Goal: Check status: Check status

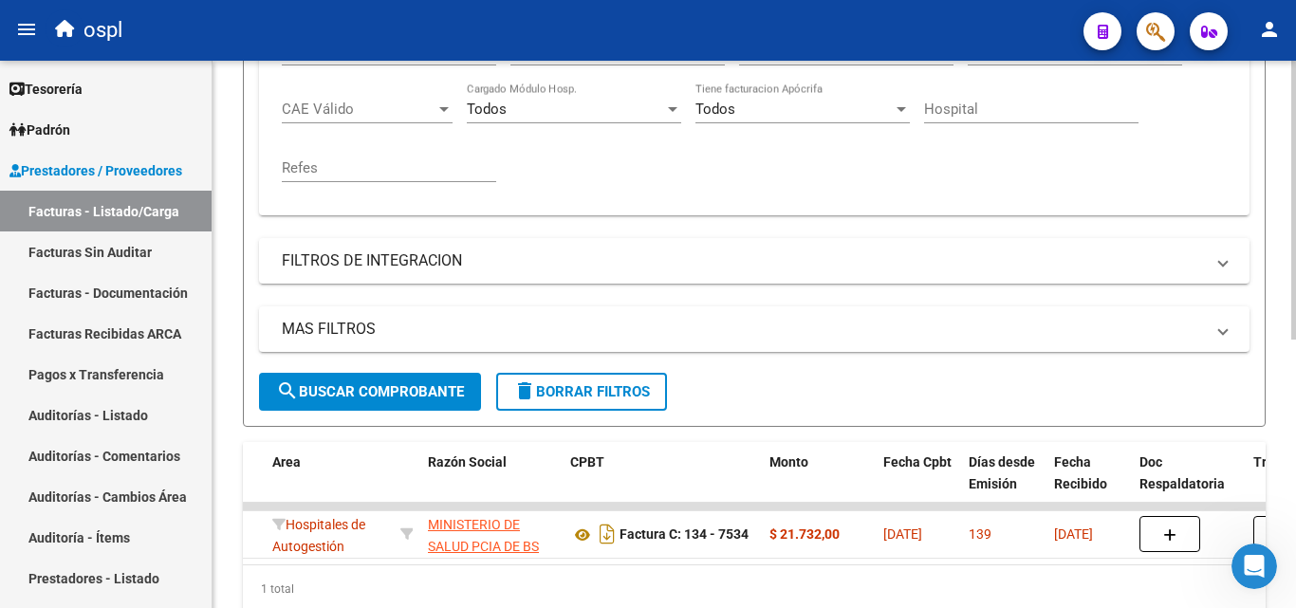
scroll to position [338, 0]
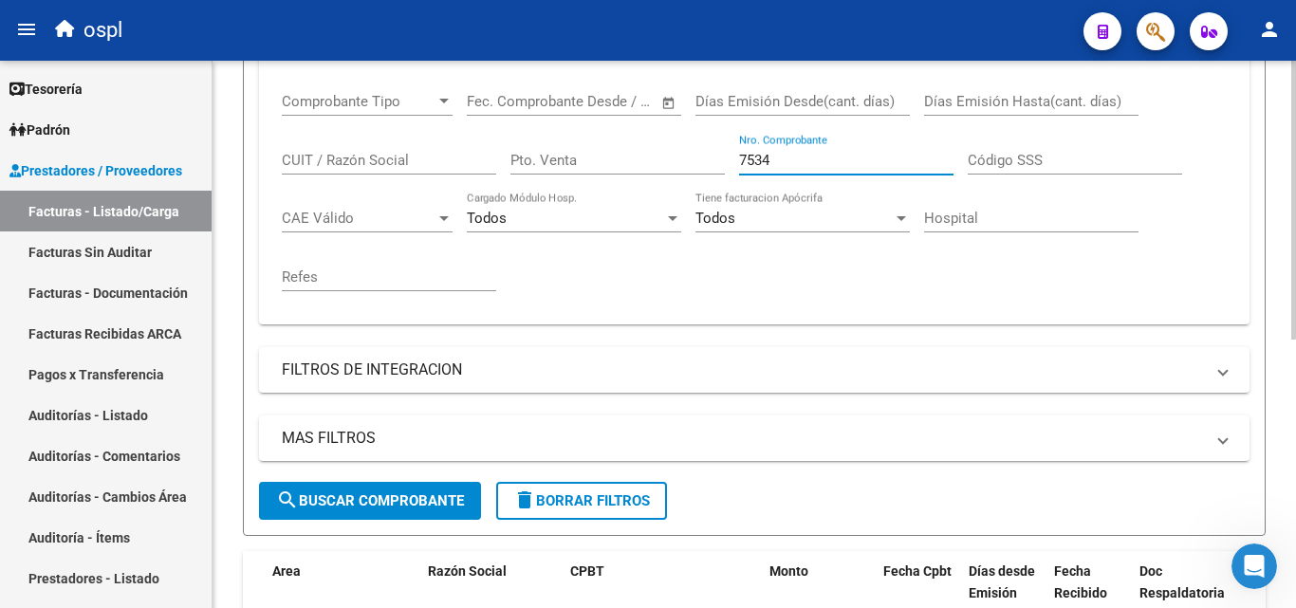
click at [819, 160] on input "7534" at bounding box center [846, 160] width 214 height 17
type input "7"
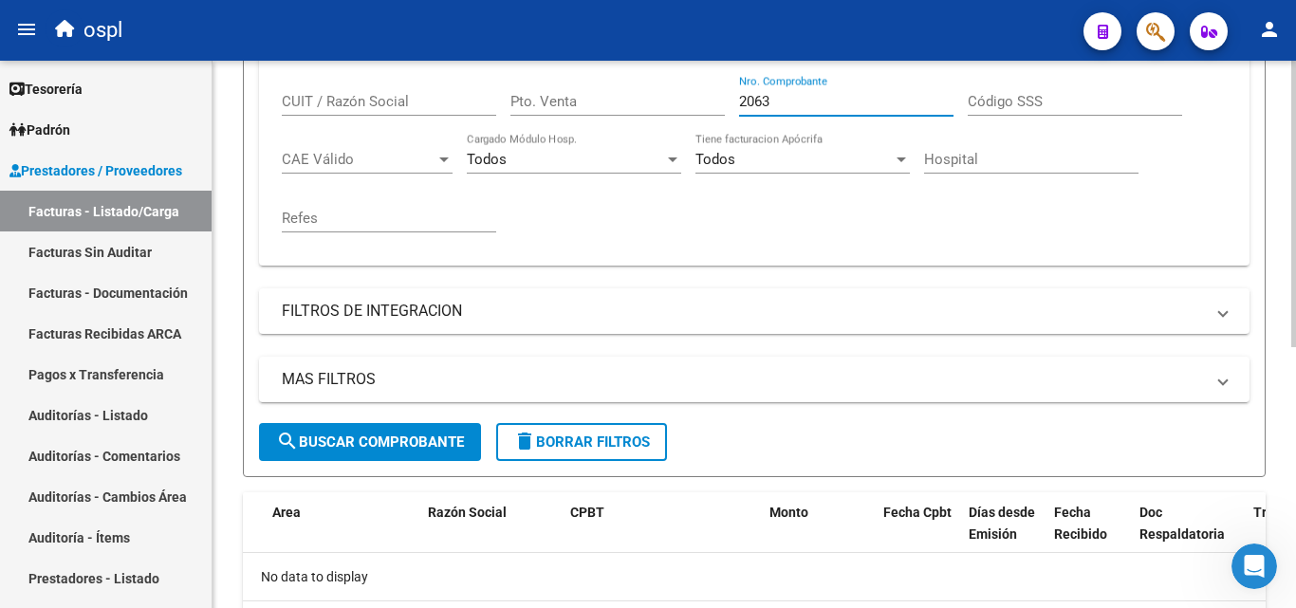
scroll to position [498, 0]
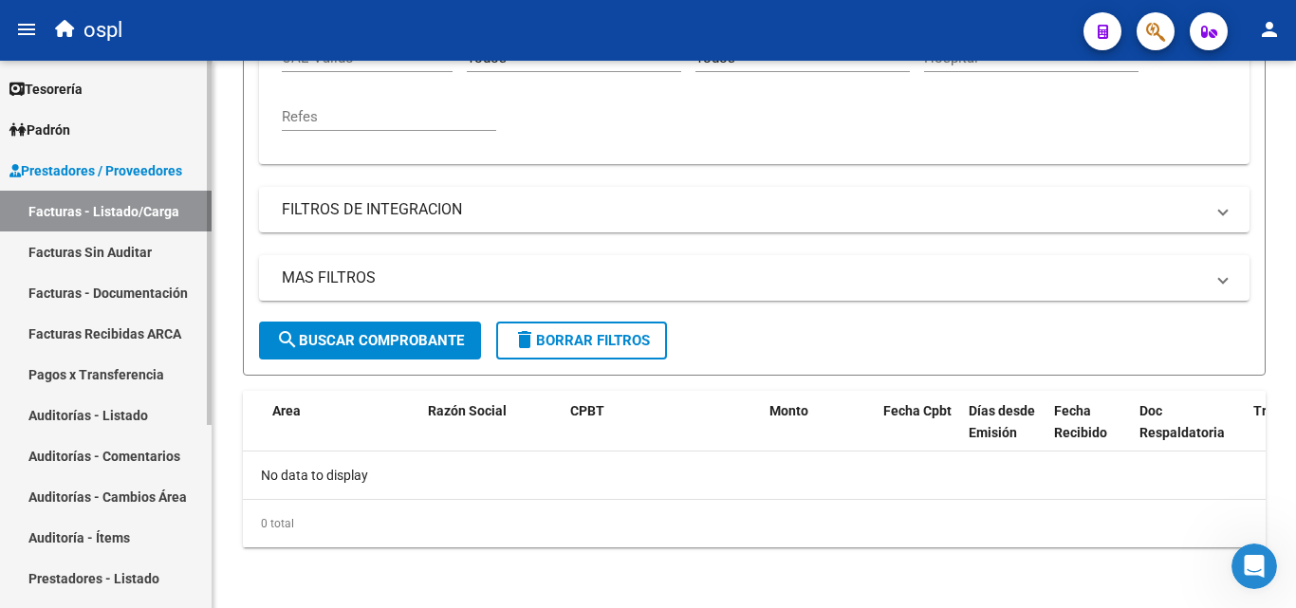
type input "2063"
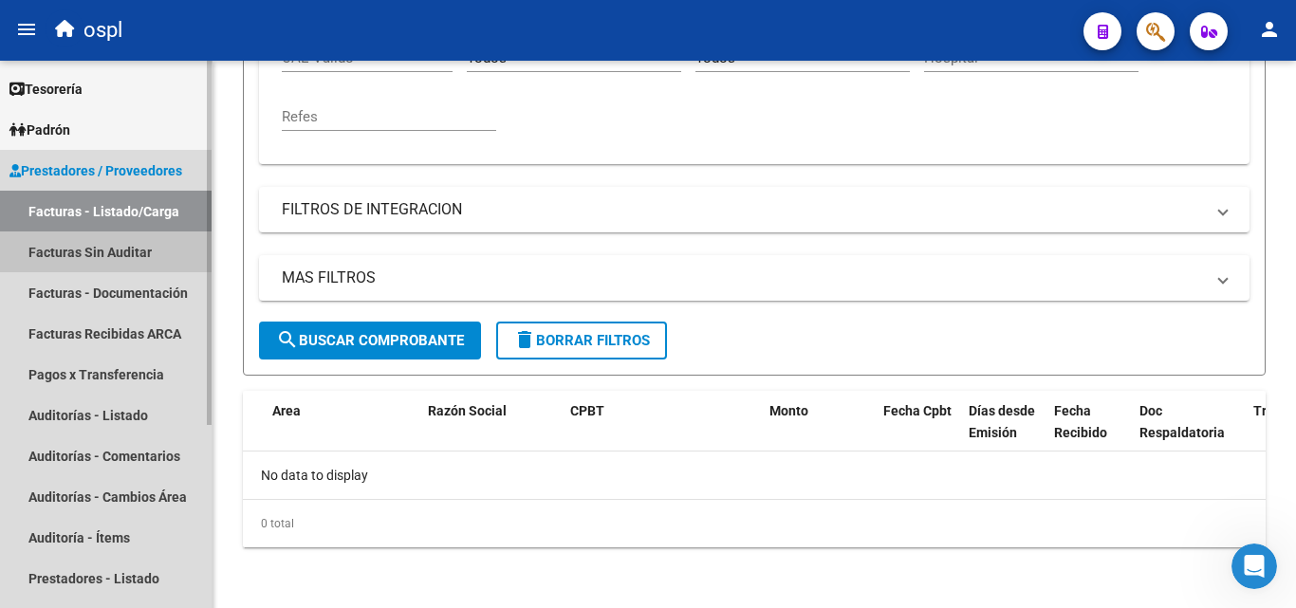
click at [141, 263] on link "Facturas Sin Auditar" at bounding box center [105, 251] width 211 height 41
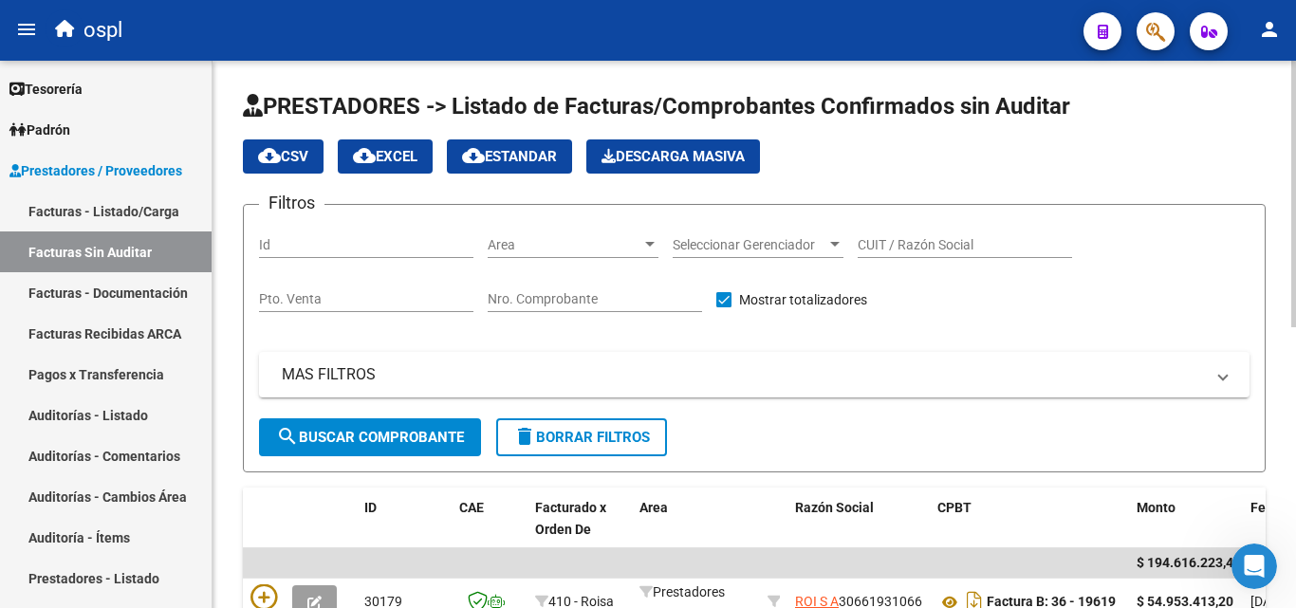
click at [599, 299] on input "Nro. Comprobante" at bounding box center [594, 299] width 214 height 16
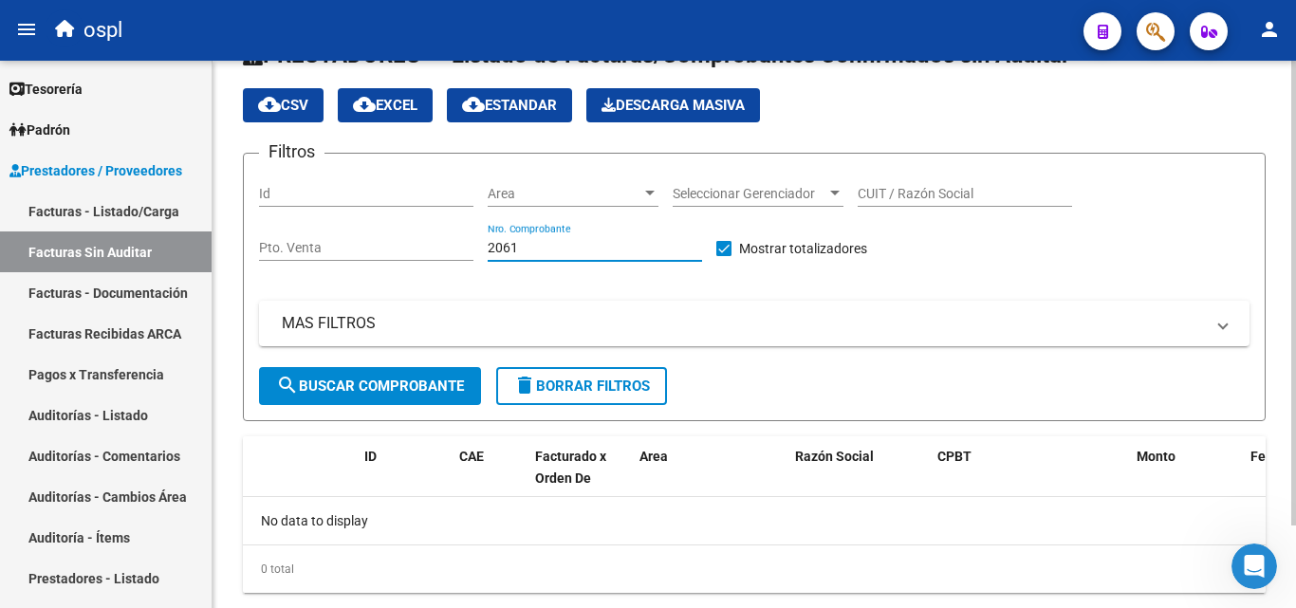
scroll to position [97, 0]
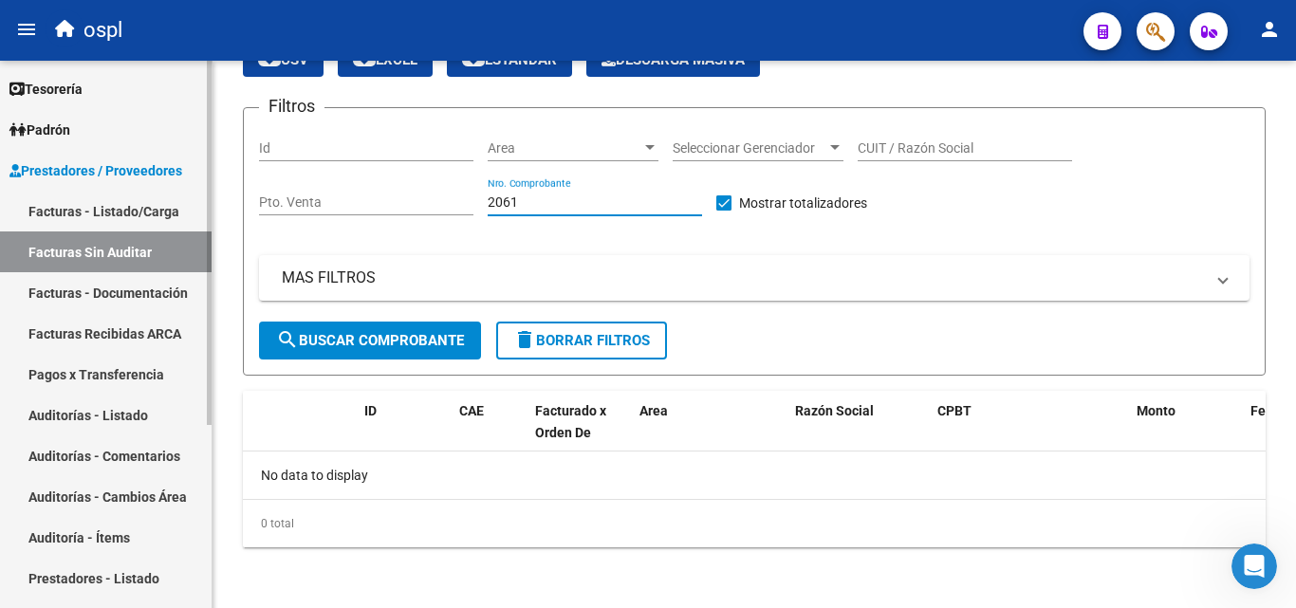
type input "2061"
click at [119, 199] on link "Facturas - Listado/Carga" at bounding box center [105, 211] width 211 height 41
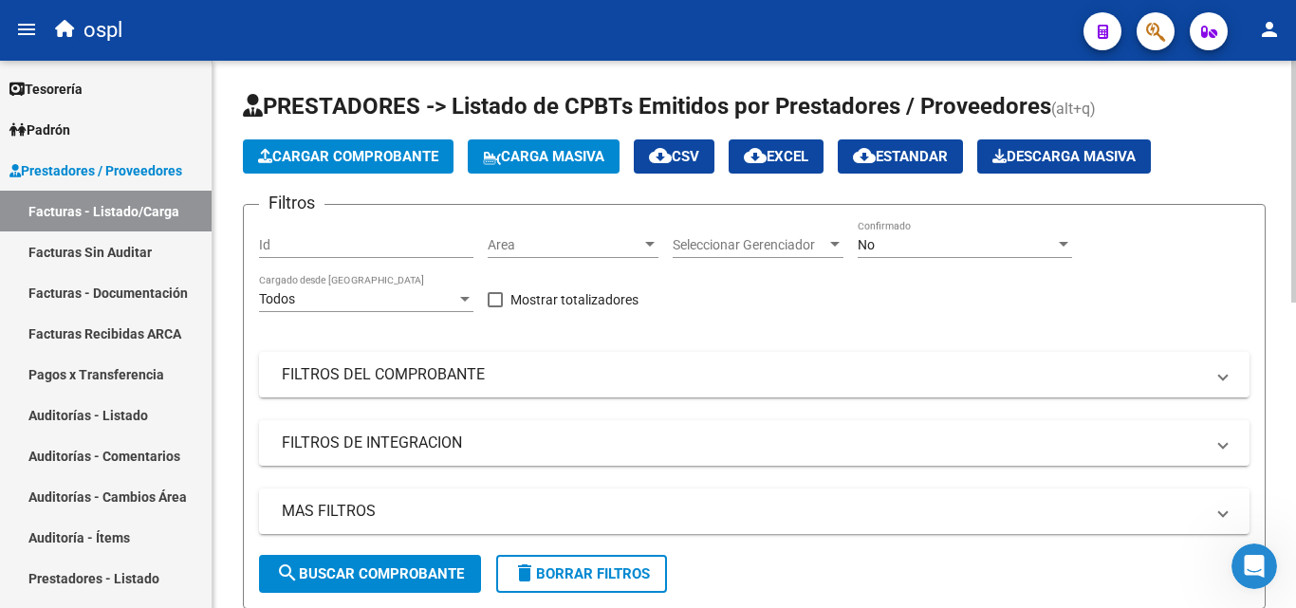
click at [896, 243] on div "No" at bounding box center [955, 245] width 197 height 16
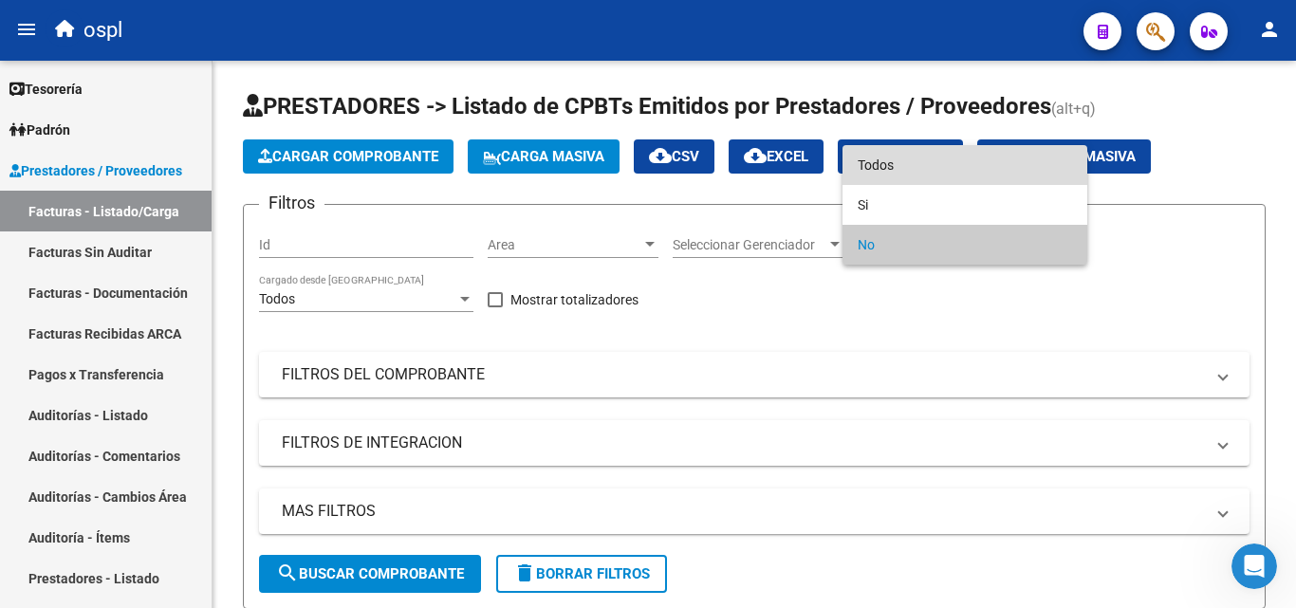
click at [913, 171] on span "Todos" at bounding box center [964, 165] width 214 height 40
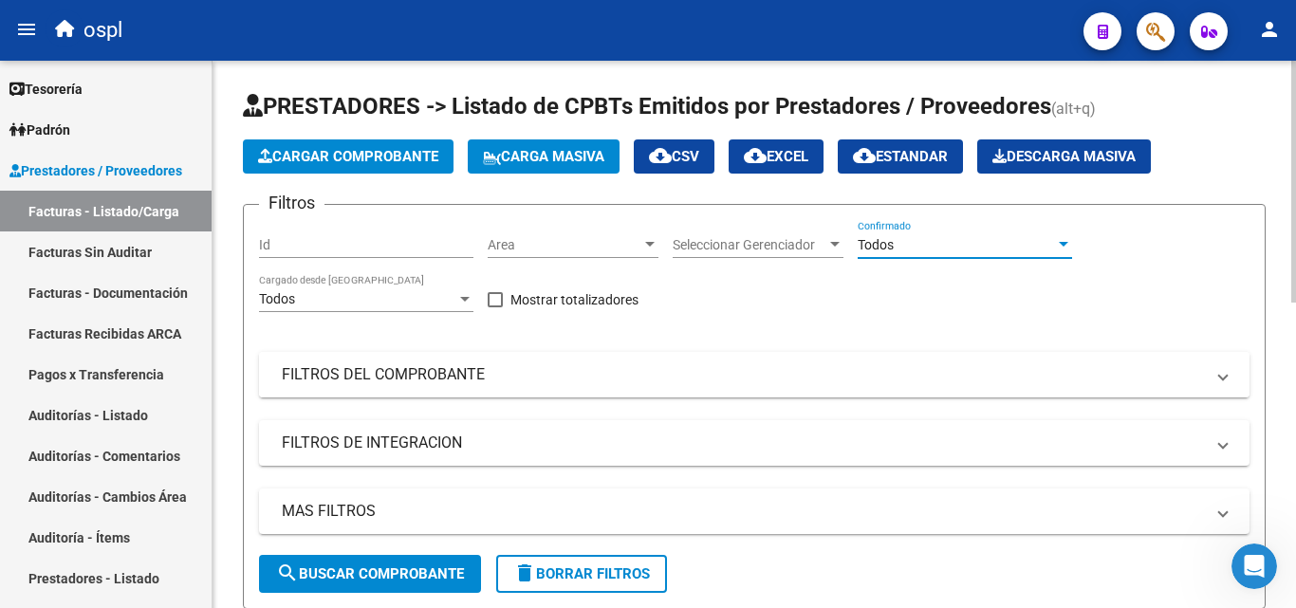
click at [682, 364] on mat-panel-title "FILTROS DEL COMPROBANTE" at bounding box center [743, 374] width 922 height 21
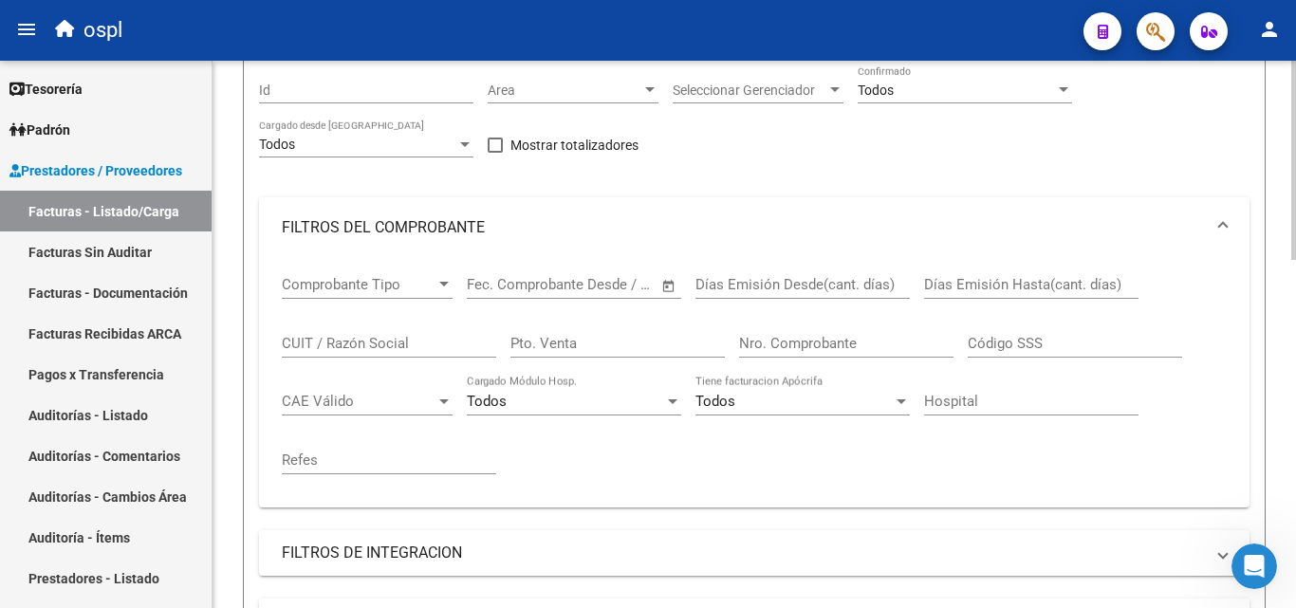
scroll to position [190, 0]
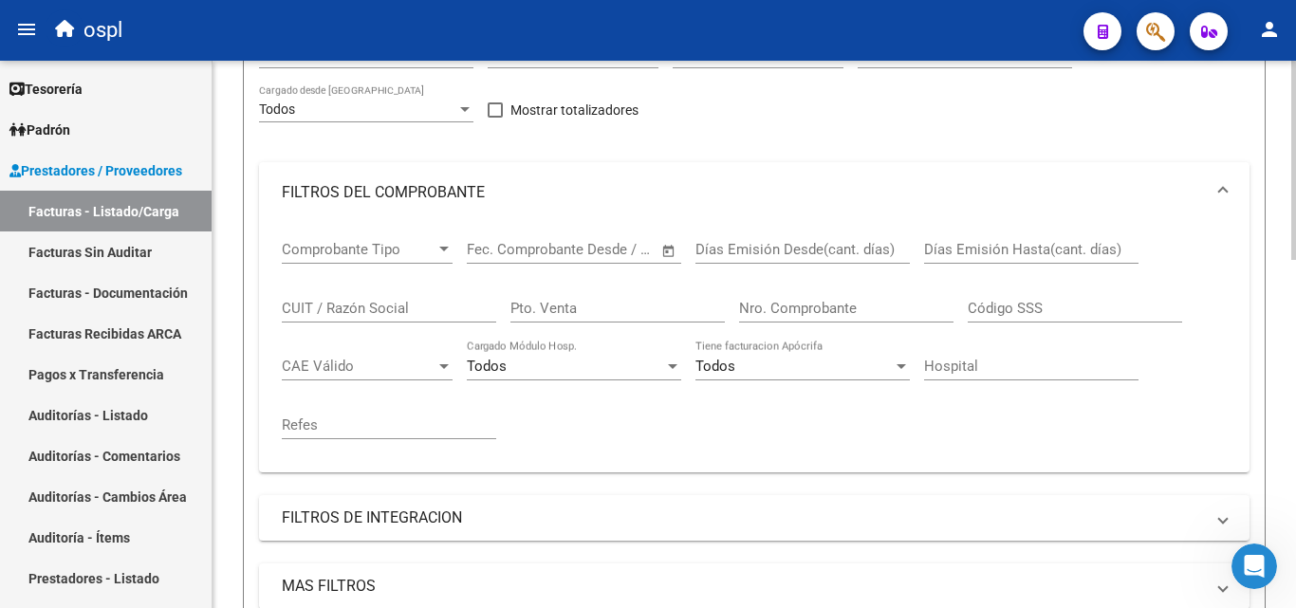
click at [776, 300] on input "Nro. Comprobante" at bounding box center [846, 308] width 214 height 17
type input "2061"
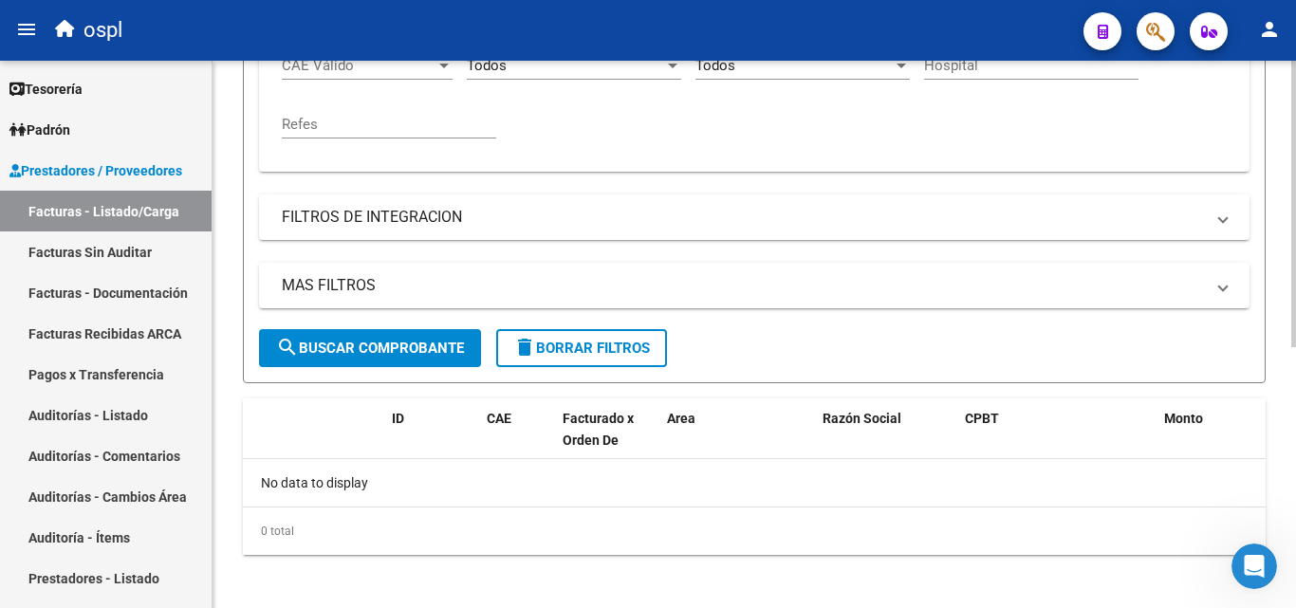
scroll to position [498, 0]
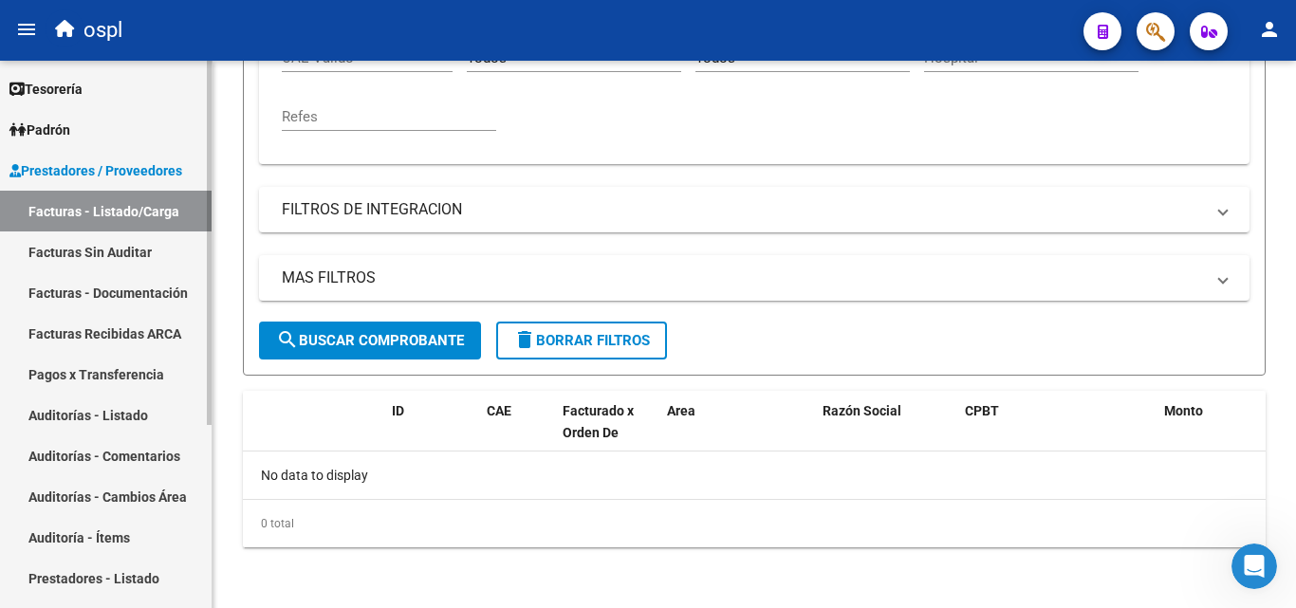
click at [117, 415] on link "Auditorías - Listado" at bounding box center [105, 415] width 211 height 41
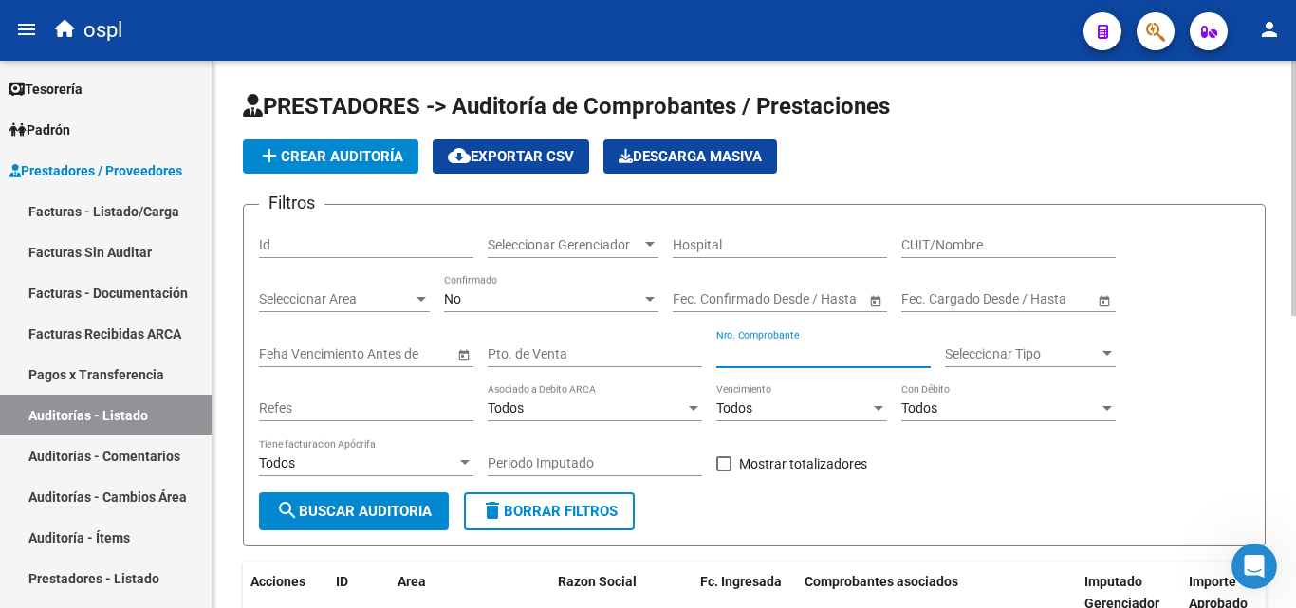
click at [766, 358] on input "Nro. Comprobante" at bounding box center [823, 354] width 214 height 16
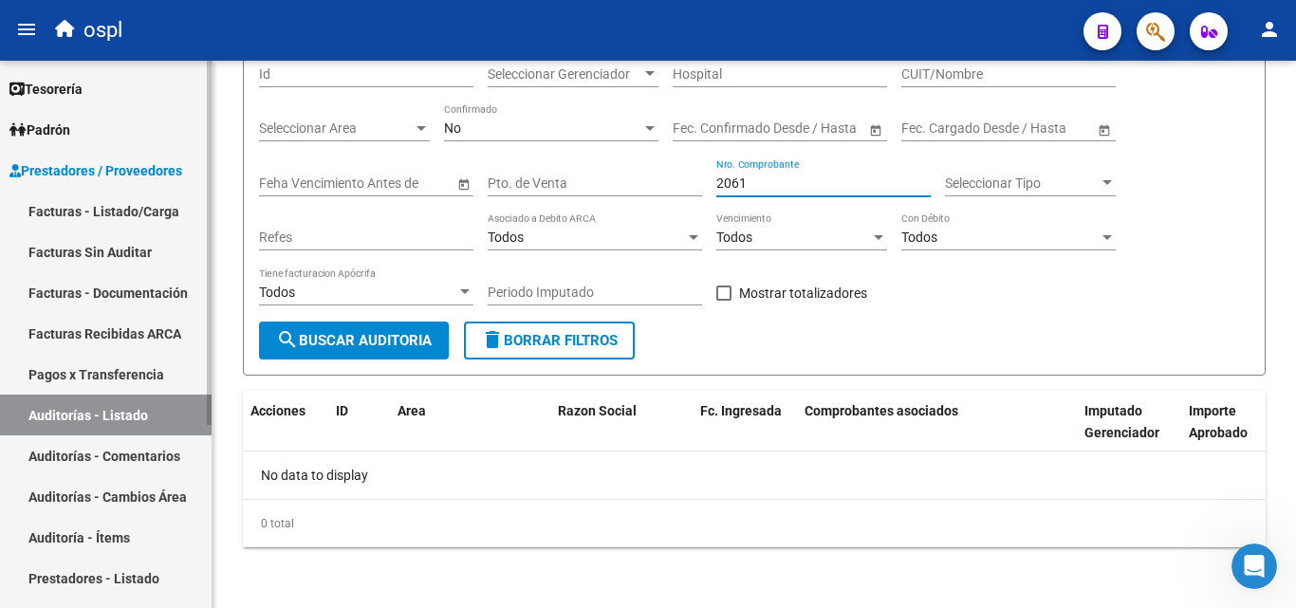
type input "2061"
click at [143, 224] on link "Facturas - Listado/Carga" at bounding box center [105, 211] width 211 height 41
